Goal: Check status: Check status

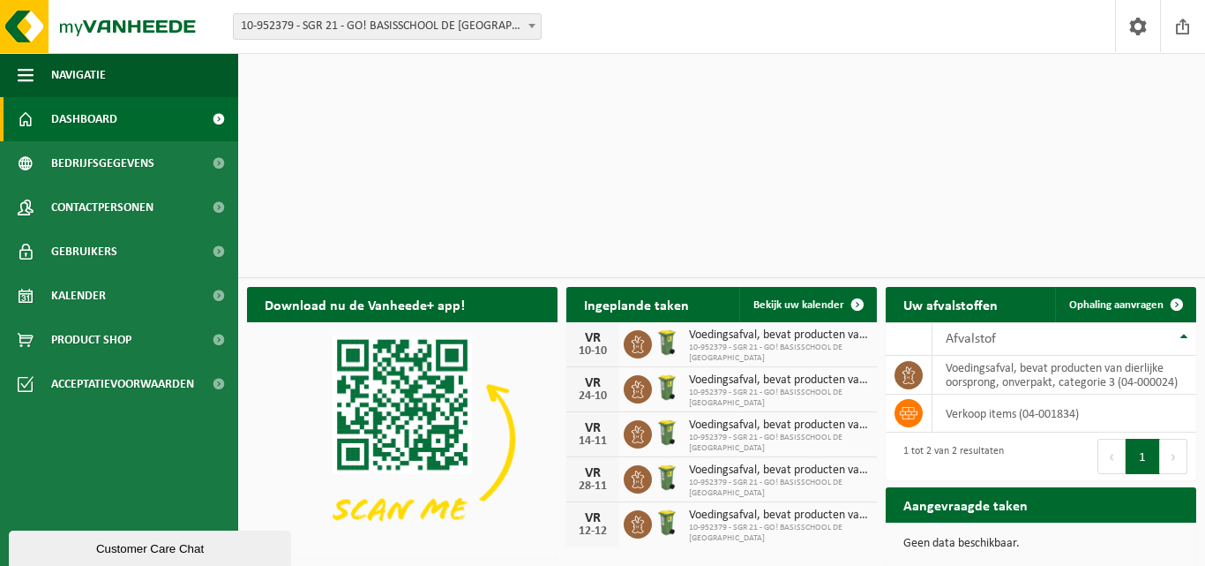
drag, startPoint x: 855, startPoint y: 81, endPoint x: 845, endPoint y: 116, distance: 36.6
click at [855, 287] on span at bounding box center [857, 304] width 35 height 35
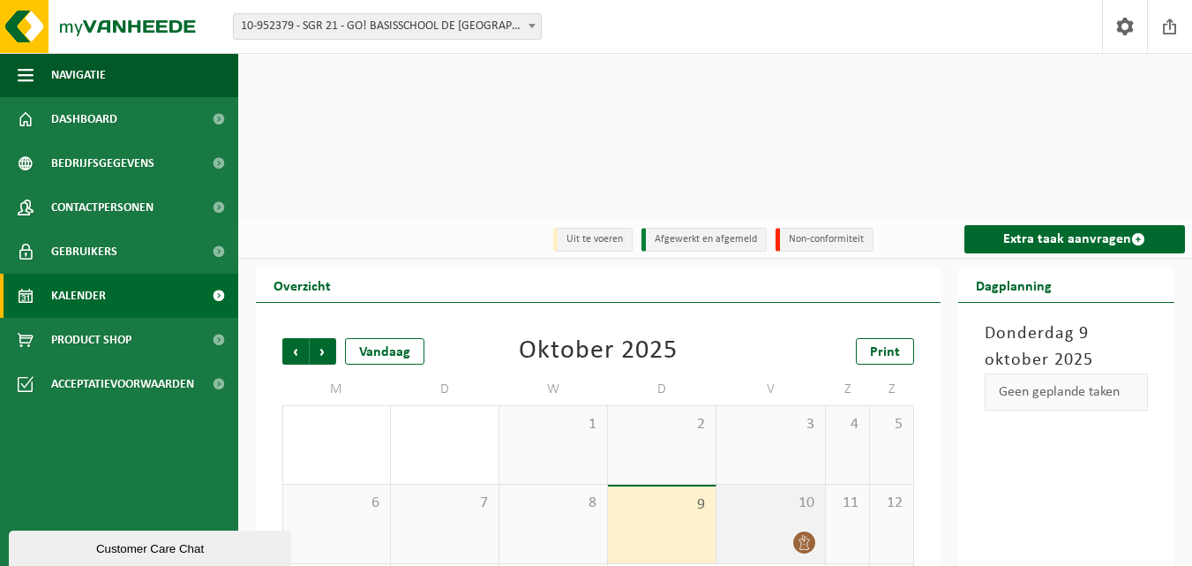
scroll to position [88, 0]
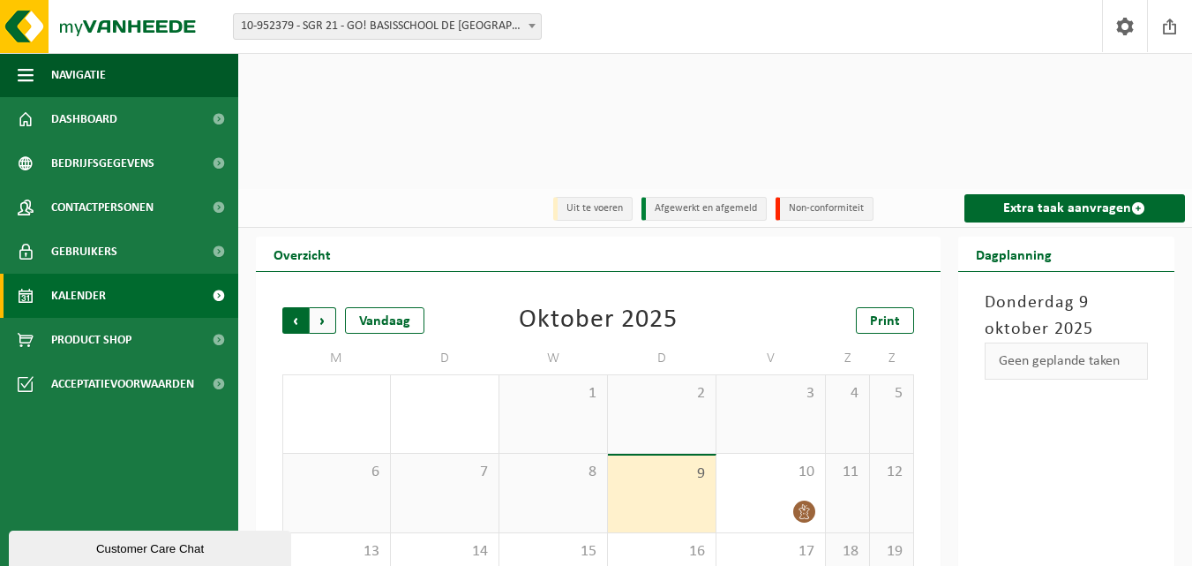
click at [318, 307] on span "Volgende" at bounding box center [323, 320] width 26 height 26
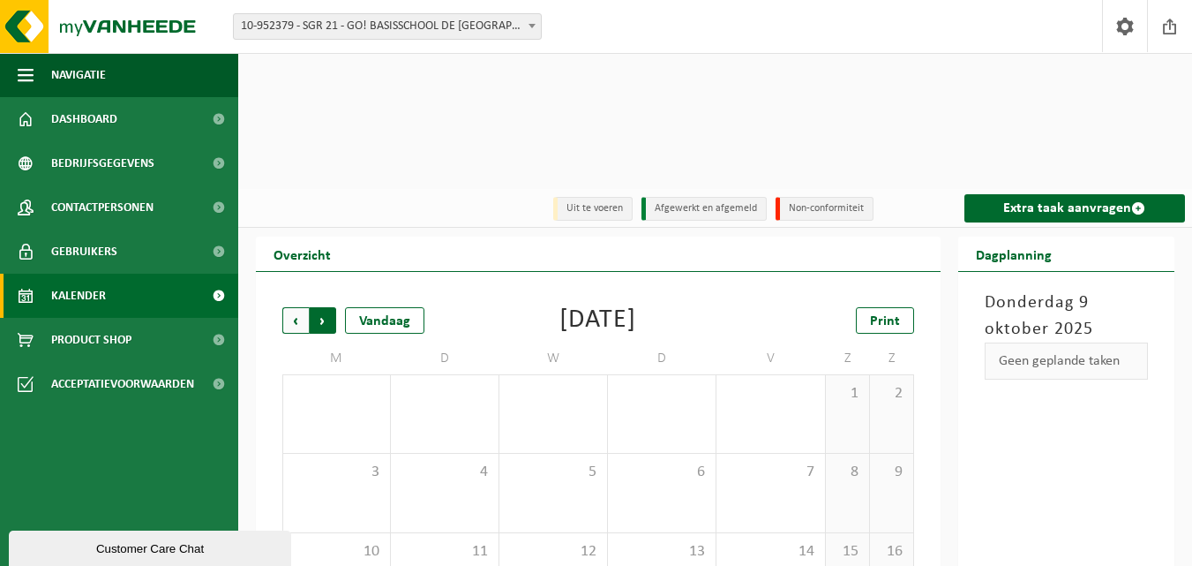
click at [292, 307] on span "Vorige" at bounding box center [295, 320] width 26 height 26
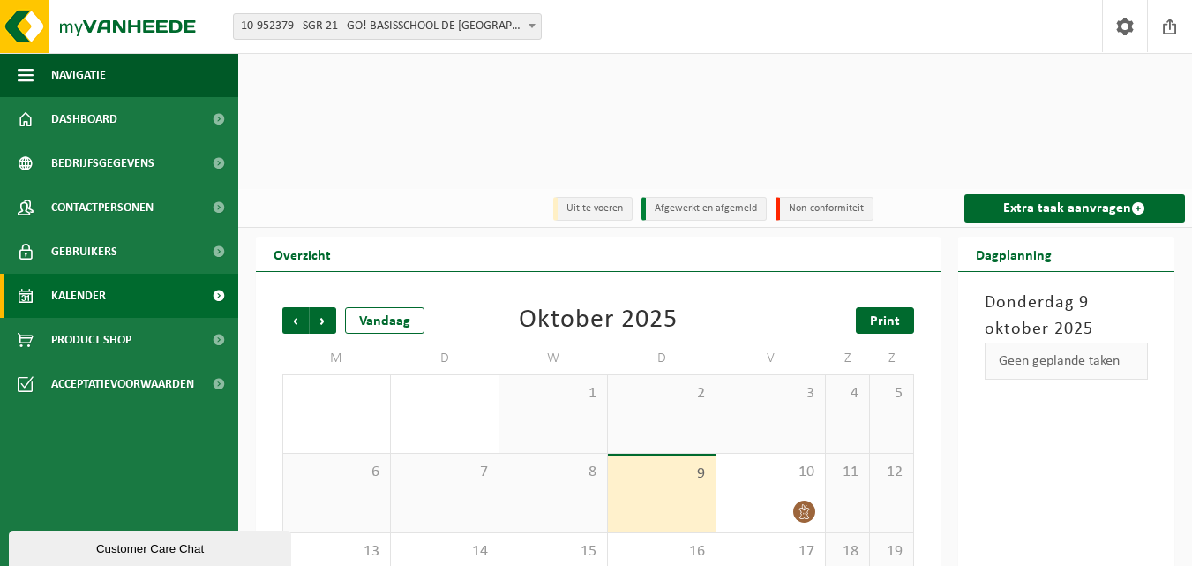
click at [903, 307] on link "Print" at bounding box center [885, 320] width 58 height 26
click at [499, 21] on span "10-952379 - SGR 21 - GO! BASISSCHOOL DE [GEOGRAPHIC_DATA] - [GEOGRAPHIC_DATA]" at bounding box center [387, 26] width 307 height 25
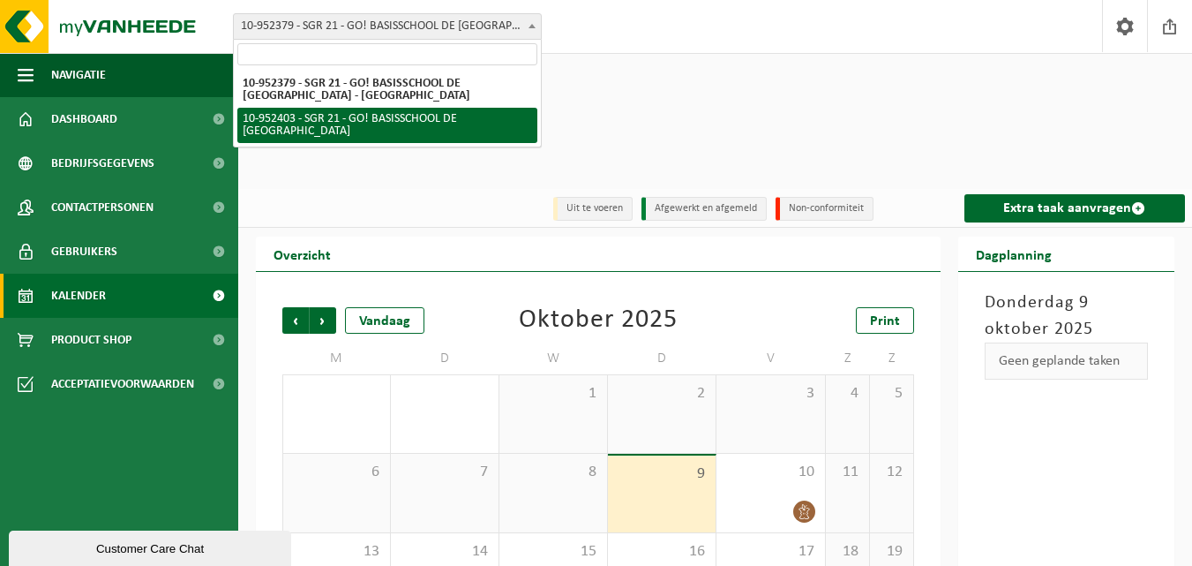
select select "143358"
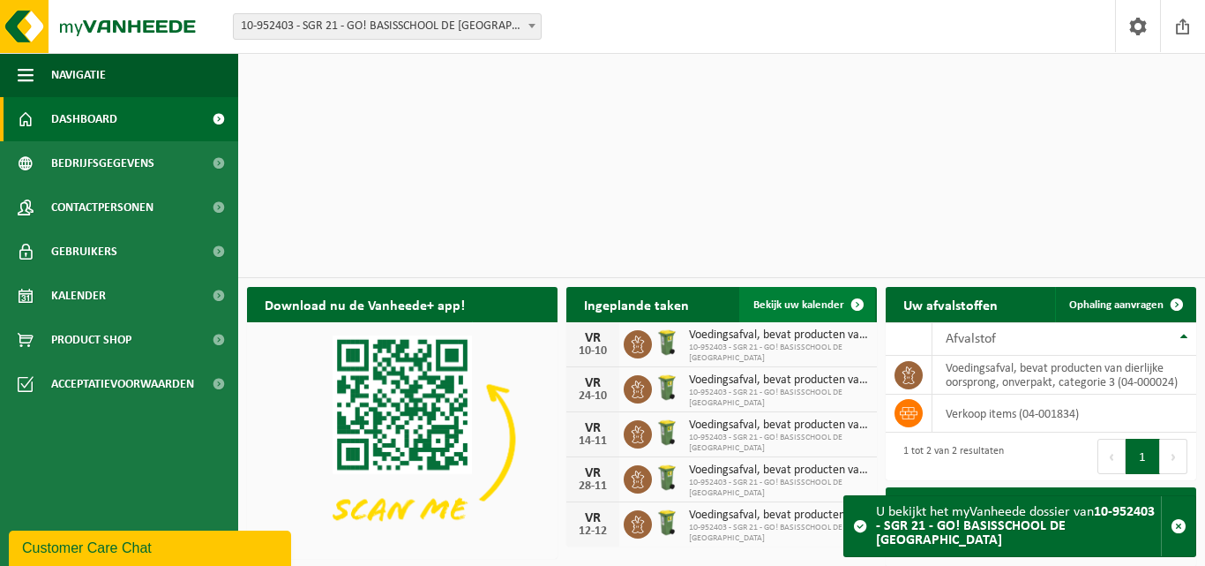
click at [861, 287] on span at bounding box center [857, 304] width 35 height 35
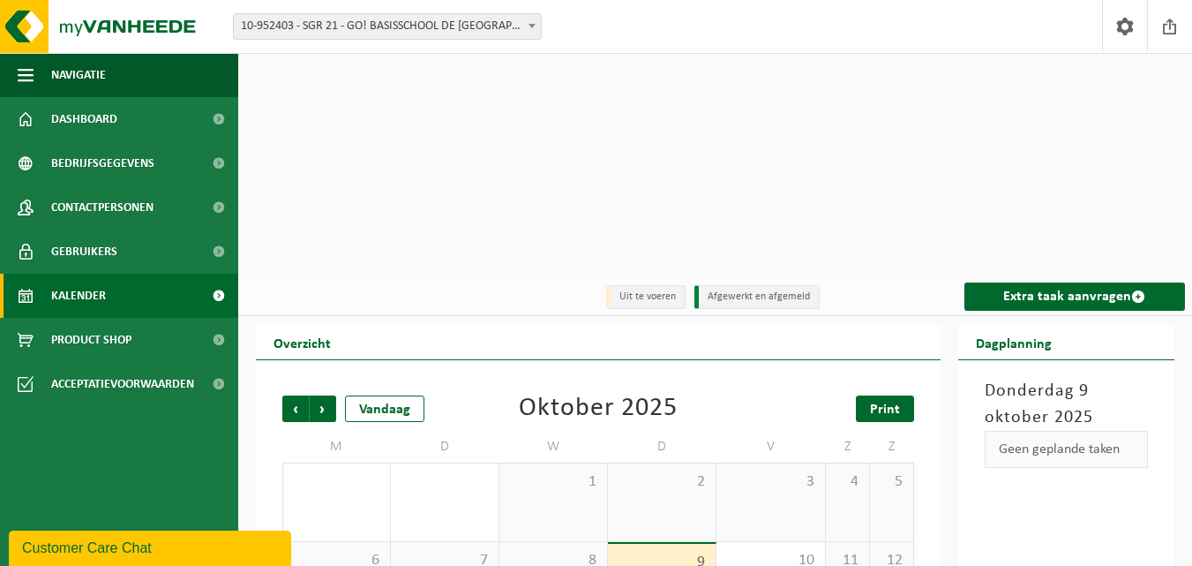
click at [899, 402] on span "Print" at bounding box center [885, 409] width 30 height 14
